Goal: Book appointment/travel/reservation

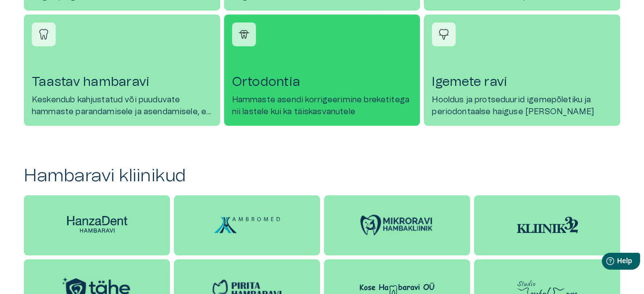
scroll to position [793, 0]
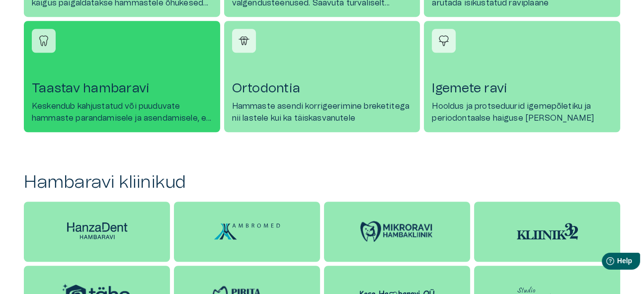
click at [116, 89] on h4 "Taastav hambaravi" at bounding box center [122, 89] width 181 height 16
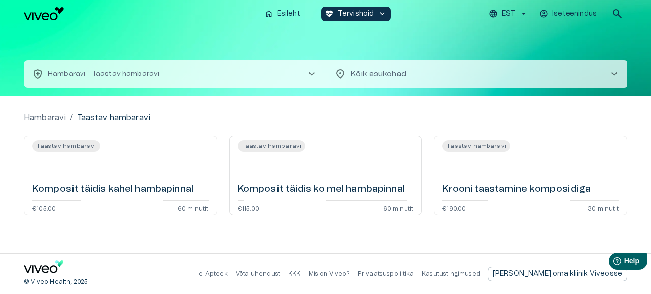
click at [614, 74] on span "chevron_right" at bounding box center [615, 74] width 12 height 12
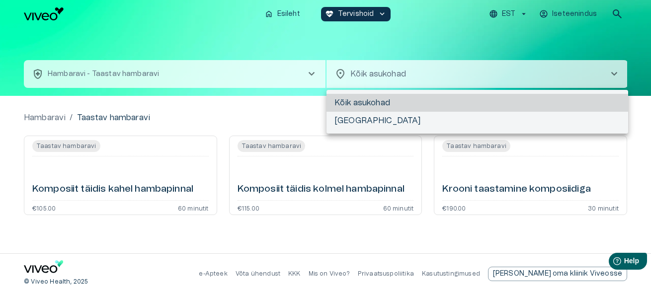
click at [614, 73] on div at bounding box center [325, 147] width 651 height 294
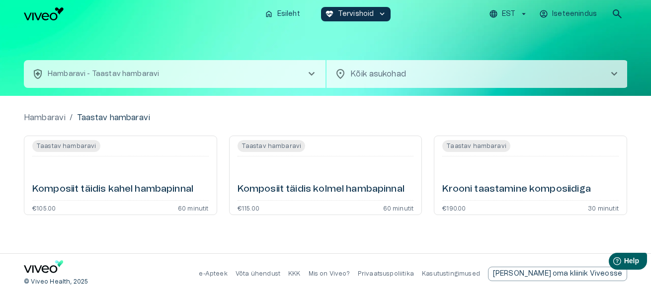
click at [313, 72] on span "chevron_right" at bounding box center [312, 74] width 12 height 12
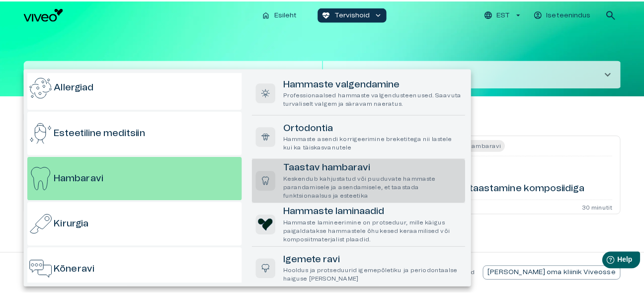
scroll to position [53, 0]
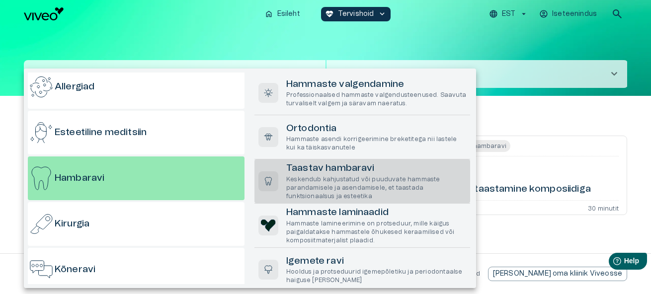
click at [276, 30] on div at bounding box center [325, 147] width 651 height 294
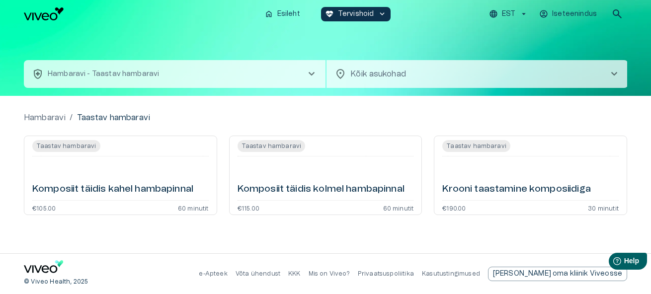
click at [499, 202] on div "Taastav hambaravi Krooni taastamine komposiidiga €190.00 30 minutit" at bounding box center [530, 176] width 193 height 80
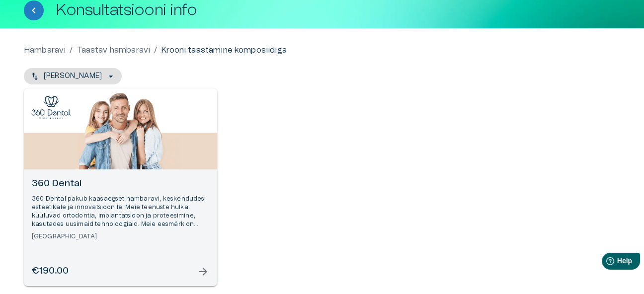
scroll to position [124, 0]
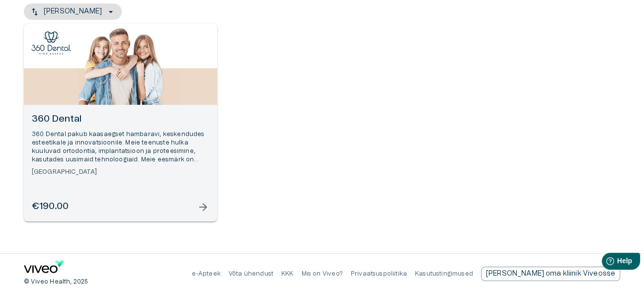
click at [206, 208] on span "arrow_forward" at bounding box center [203, 207] width 12 height 12
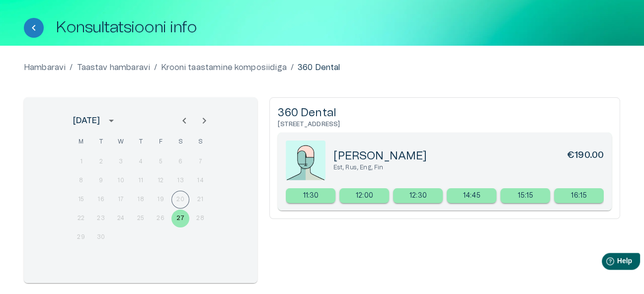
scroll to position [17, 0]
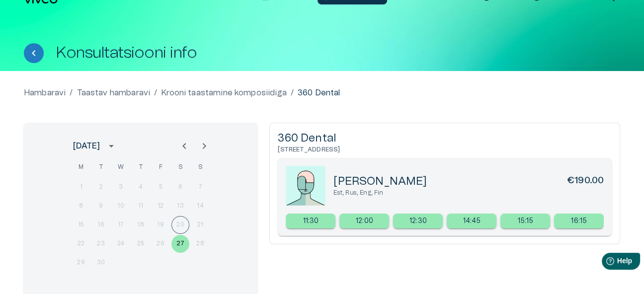
scroll to position [104, 0]
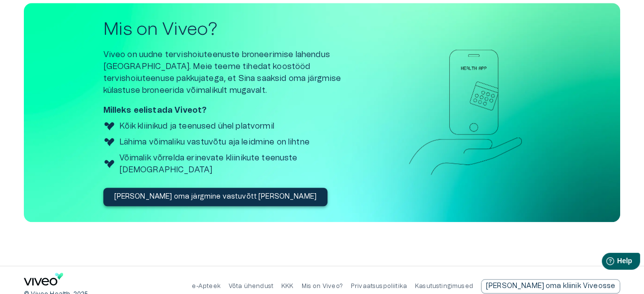
scroll to position [1400, 0]
